Goal: Task Accomplishment & Management: Use online tool/utility

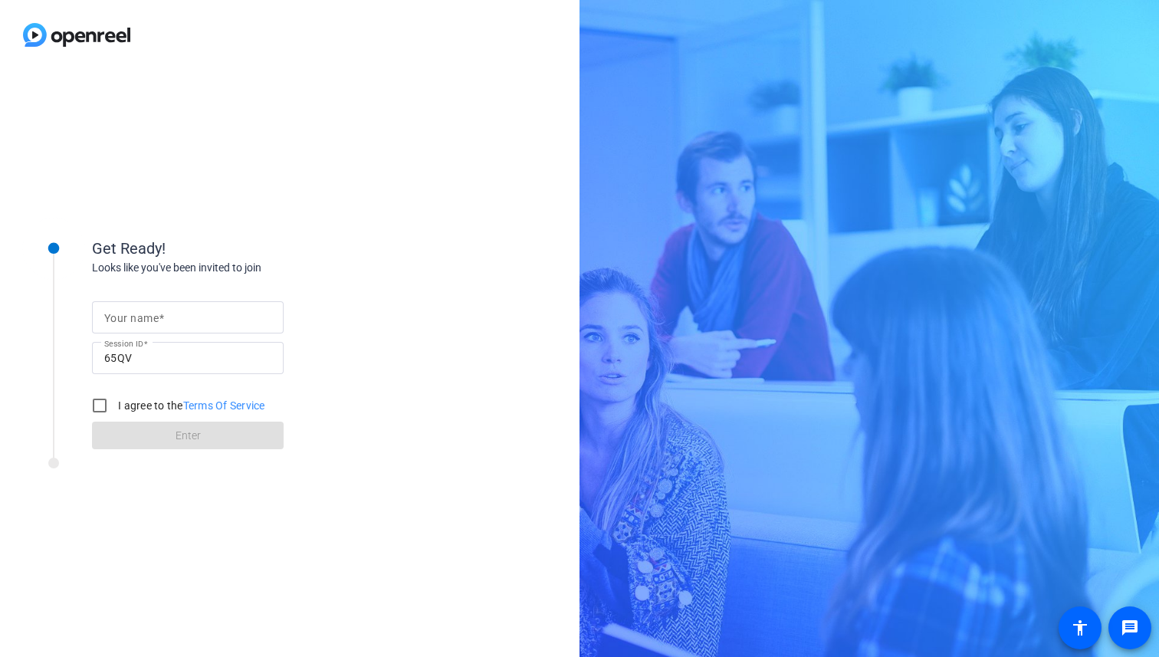
click at [232, 311] on input "Your name" at bounding box center [187, 317] width 167 height 18
type input "[PERSON_NAME]"
click at [110, 407] on input "I agree to the Terms Of Service" at bounding box center [99, 405] width 31 height 31
checkbox input "true"
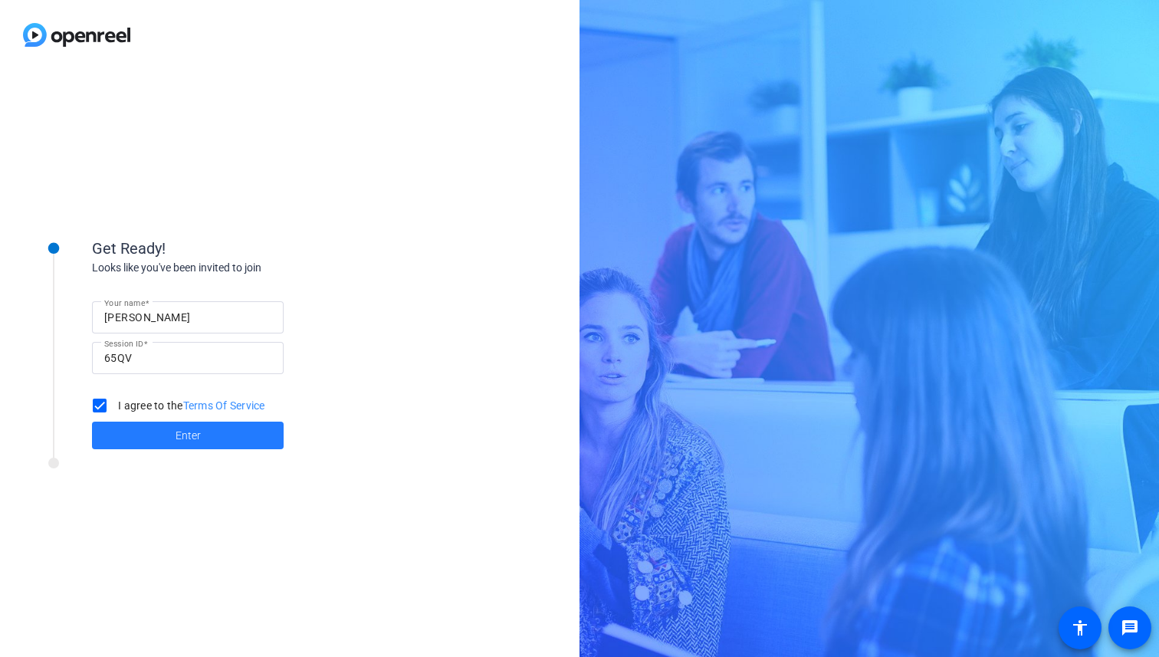
click at [137, 429] on span at bounding box center [188, 435] width 192 height 37
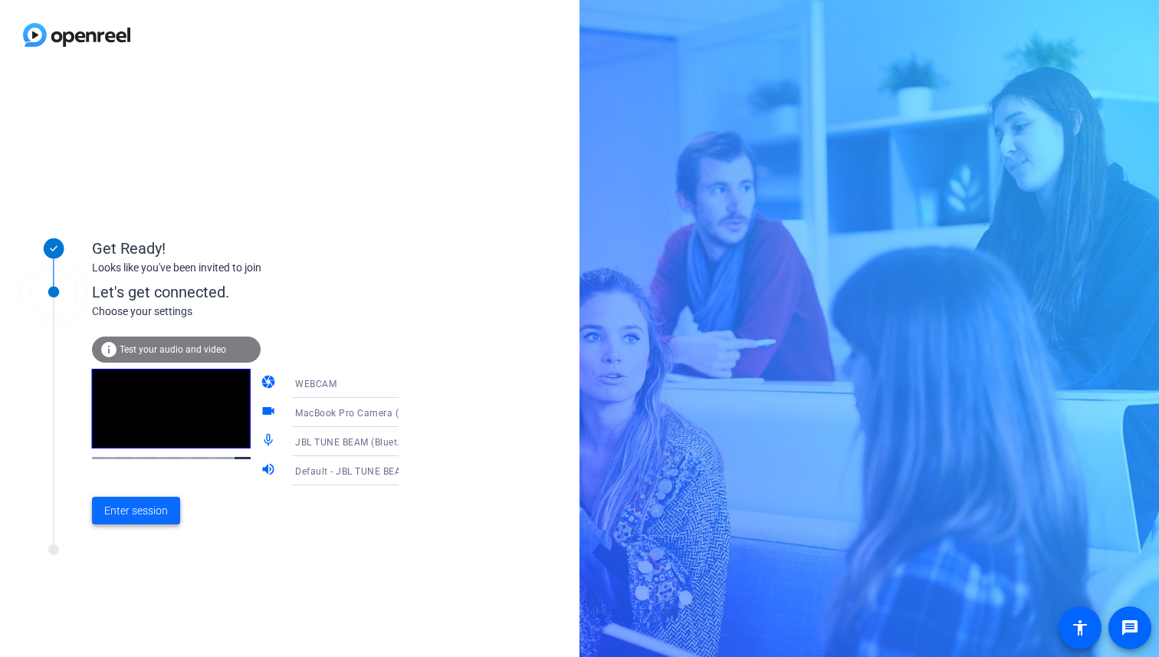
click at [149, 515] on span "Enter session" at bounding box center [136, 511] width 64 height 16
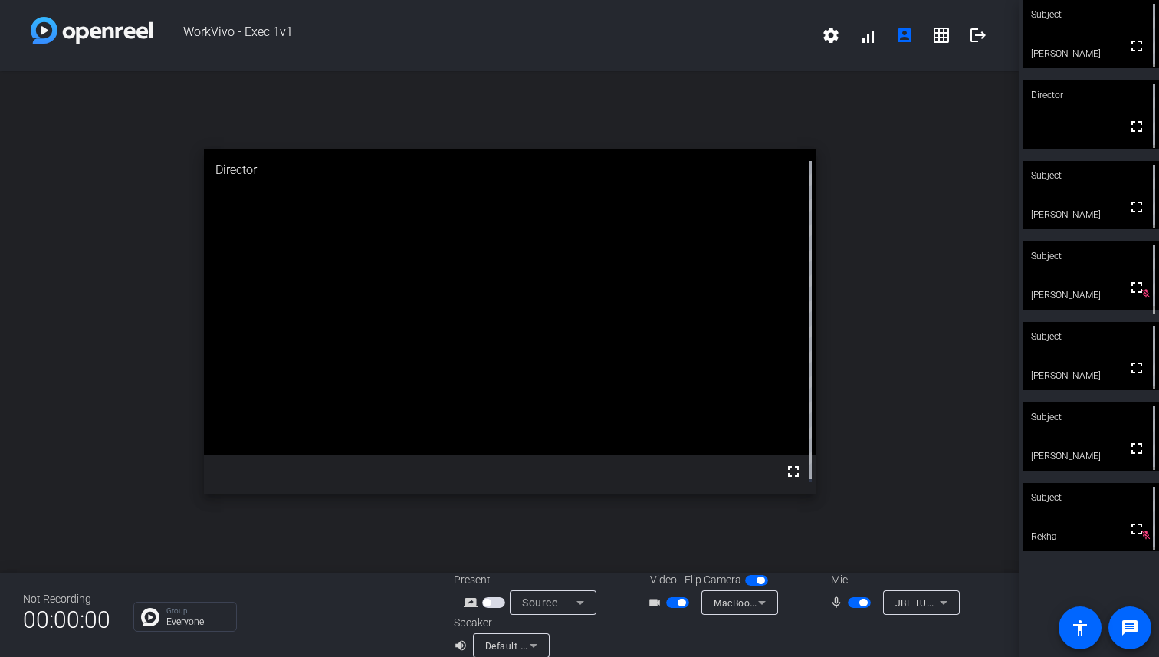
click at [848, 603] on span "button" at bounding box center [859, 602] width 23 height 11
click at [855, 606] on span "button" at bounding box center [859, 602] width 23 height 11
click at [850, 608] on mat-slide-toggle at bounding box center [861, 602] width 26 height 16
click at [851, 607] on span "button" at bounding box center [859, 602] width 23 height 11
click at [859, 600] on span "button" at bounding box center [859, 602] width 23 height 11
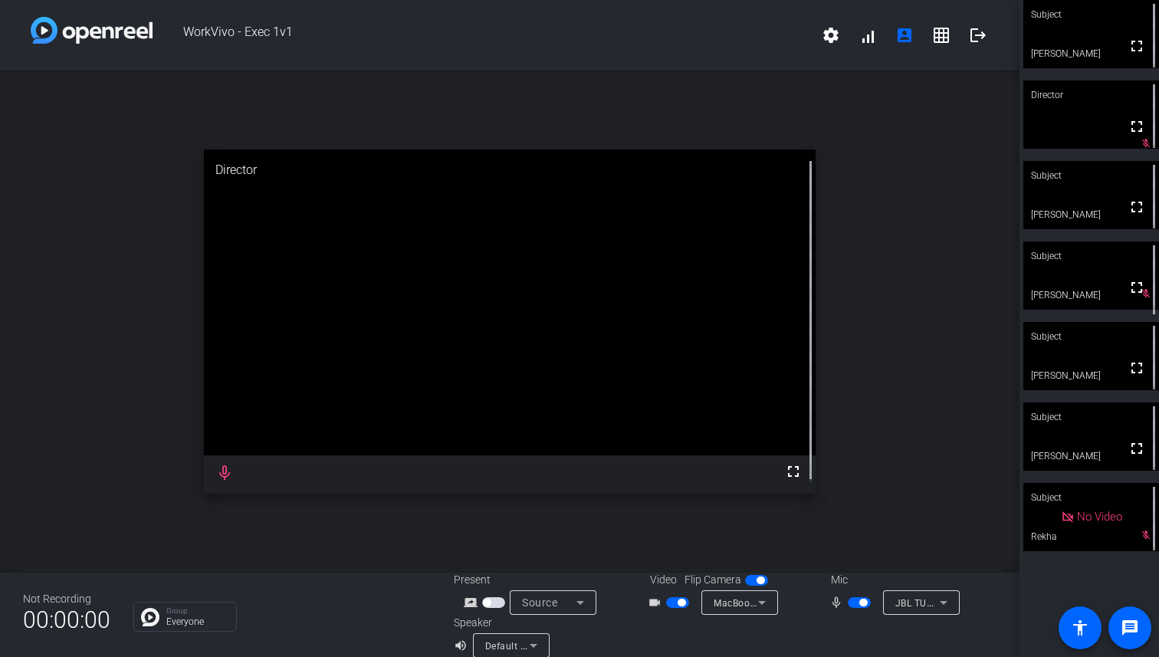
click at [860, 605] on span "button" at bounding box center [864, 603] width 8 height 8
click at [854, 605] on span "button" at bounding box center [859, 602] width 23 height 11
click at [853, 597] on span "button" at bounding box center [859, 602] width 23 height 11
click at [732, 593] on div "MacBook Pro Camera (0000:0001)" at bounding box center [736, 602] width 44 height 19
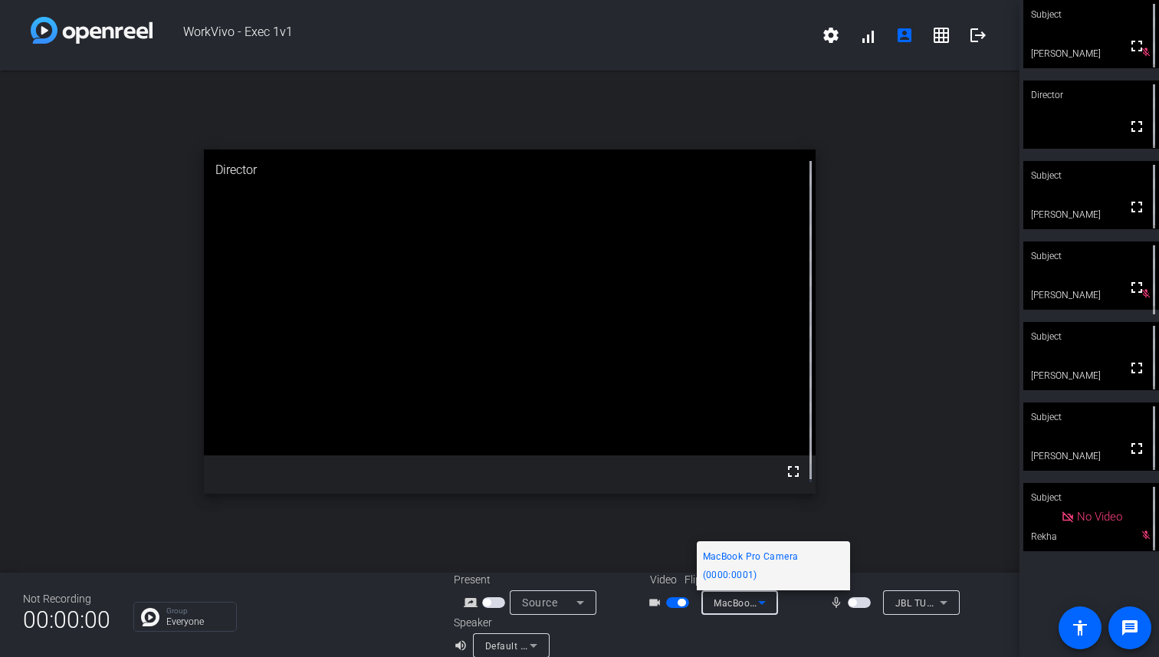
click at [732, 593] on div at bounding box center [579, 328] width 1159 height 657
click at [732, 593] on div "MacBook Pro Camera (0000:0001)" at bounding box center [736, 602] width 44 height 19
click at [732, 593] on div at bounding box center [579, 328] width 1159 height 657
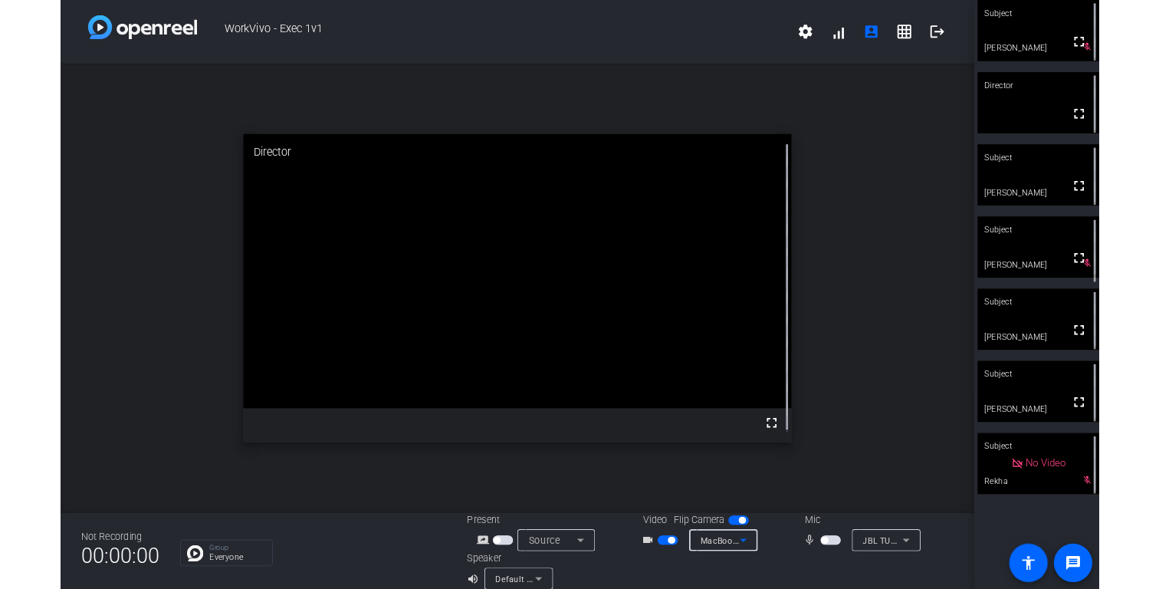
scroll to position [3, 0]
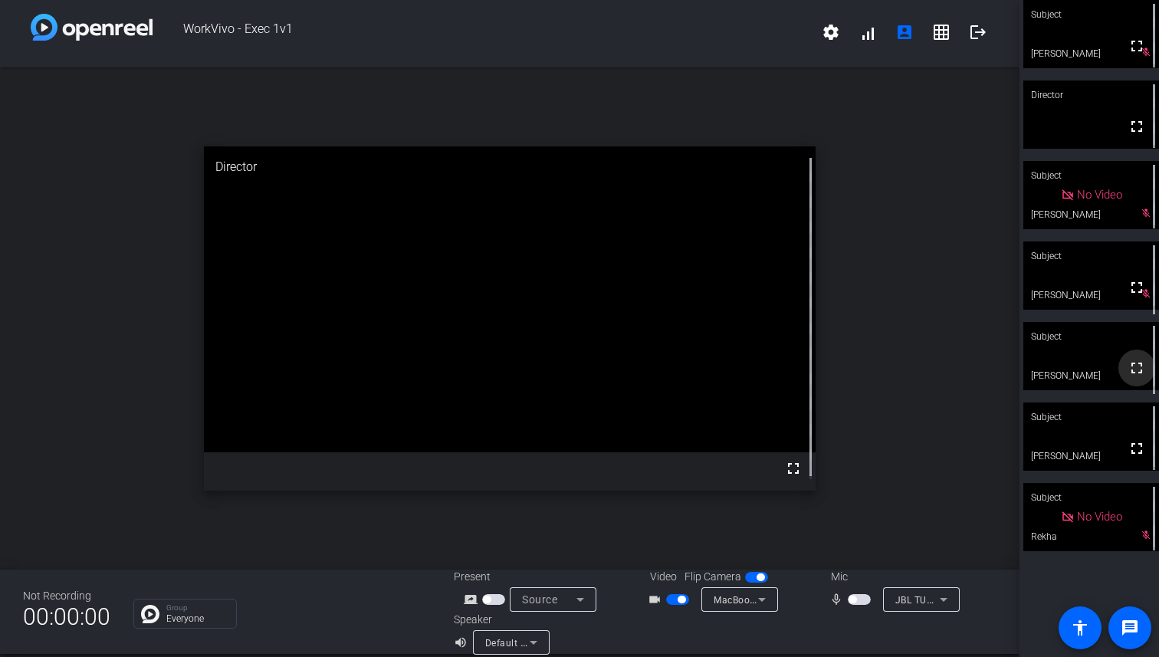
click at [1128, 376] on mat-icon "fullscreen" at bounding box center [1137, 368] width 18 height 18
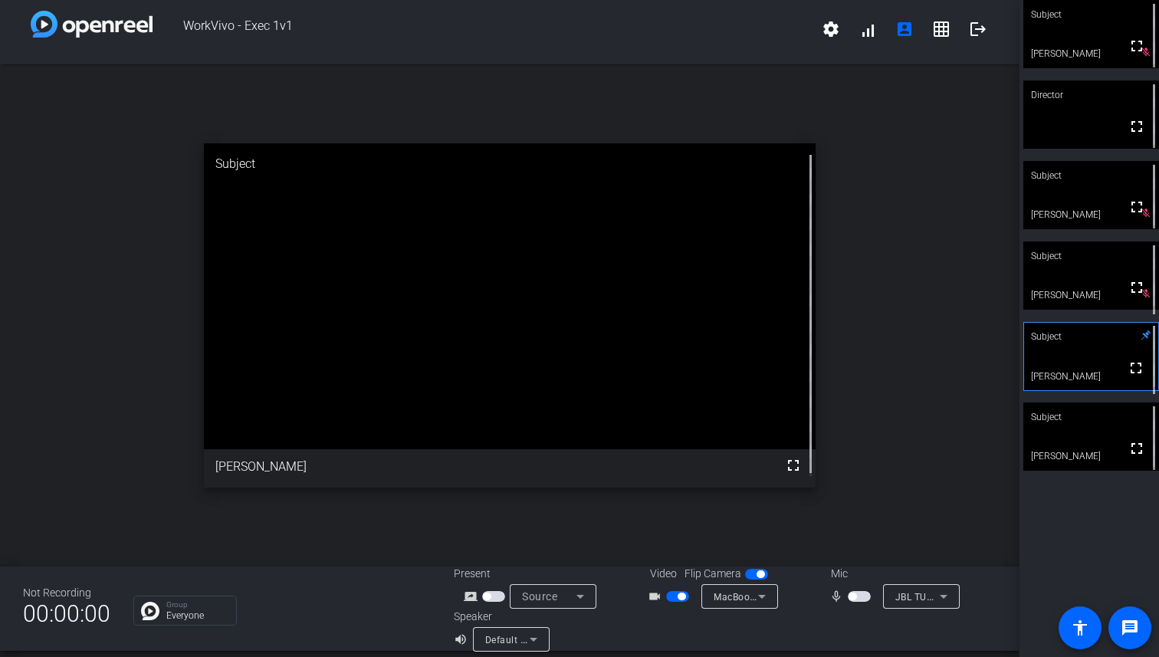
scroll to position [18, 0]
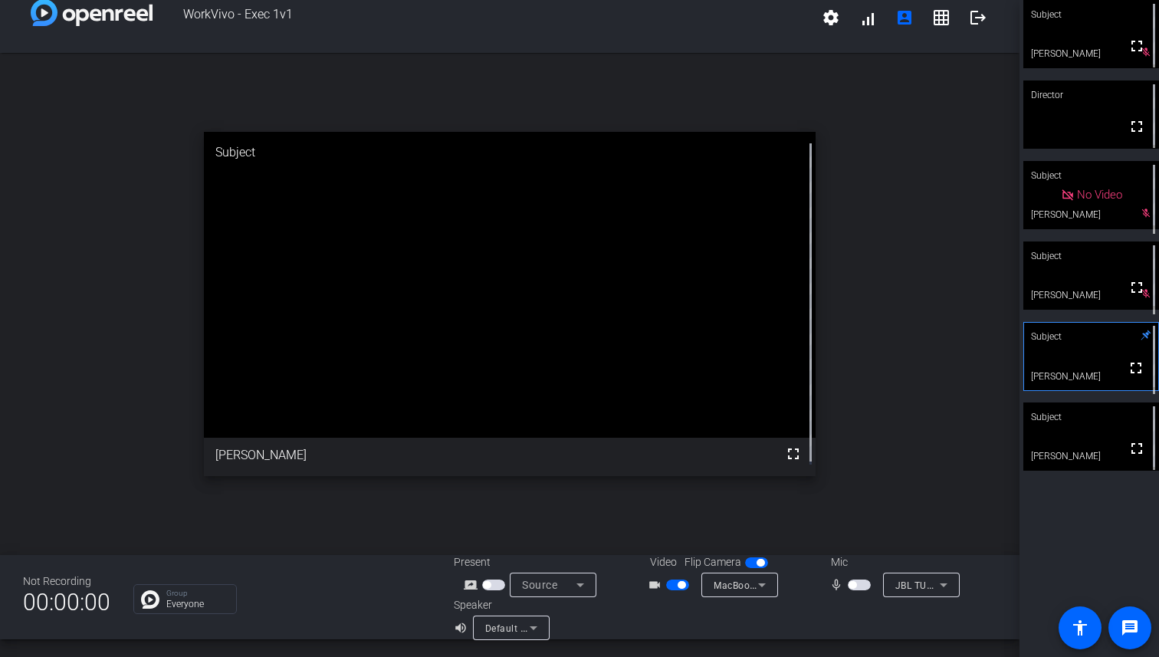
click at [849, 586] on span "button" at bounding box center [853, 585] width 8 height 8
click at [848, 583] on span "button" at bounding box center [859, 585] width 23 height 11
click at [849, 583] on span "button" at bounding box center [853, 585] width 8 height 8
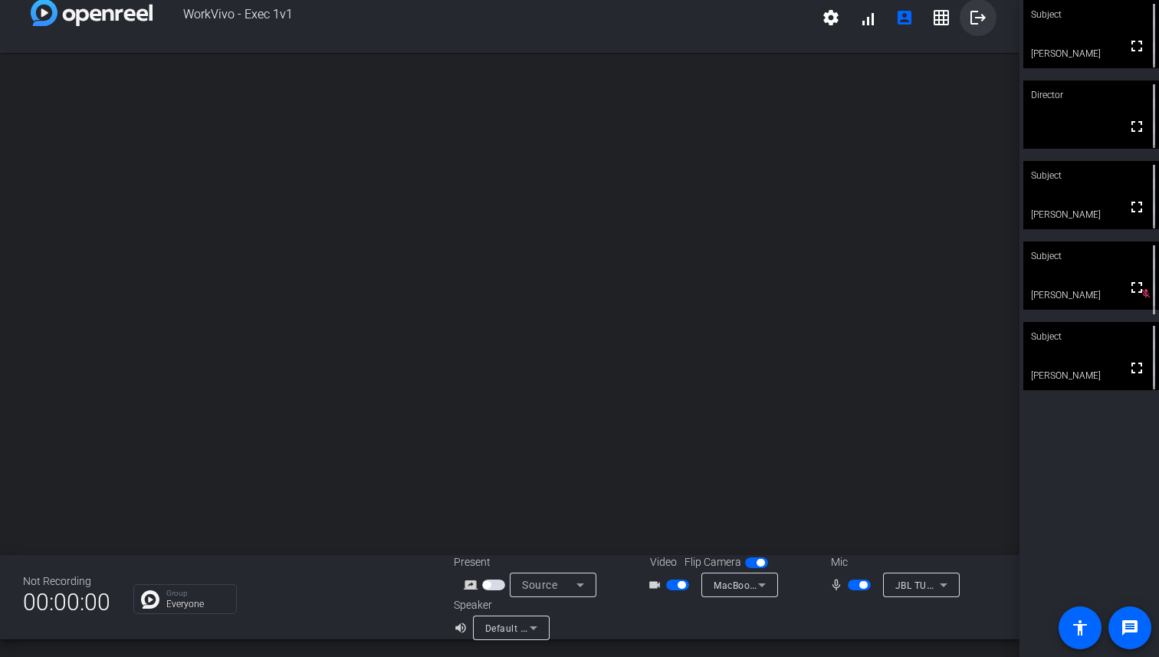
click at [973, 15] on mat-icon "logout" at bounding box center [978, 17] width 18 height 18
